Goal: Find specific page/section: Find specific page/section

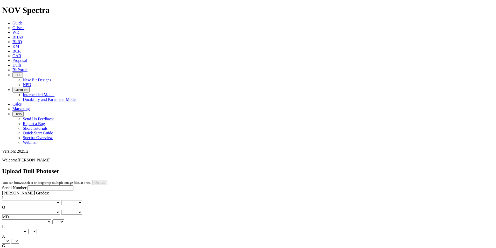
scroll to position [113, 0]
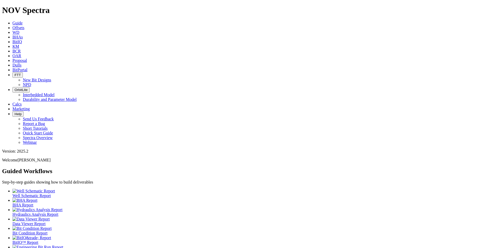
click at [22, 63] on link "Dulls" at bounding box center [16, 65] width 9 height 4
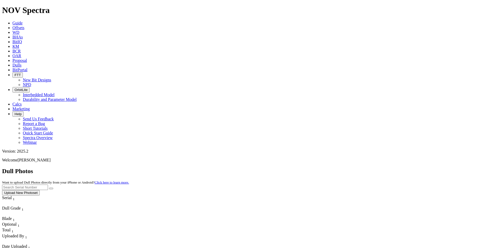
click at [48, 184] on input "text" at bounding box center [25, 186] width 46 height 5
type input "A318896"
click at [49, 187] on button "submit" at bounding box center [51, 188] width 4 height 2
